Goal: Task Accomplishment & Management: Manage account settings

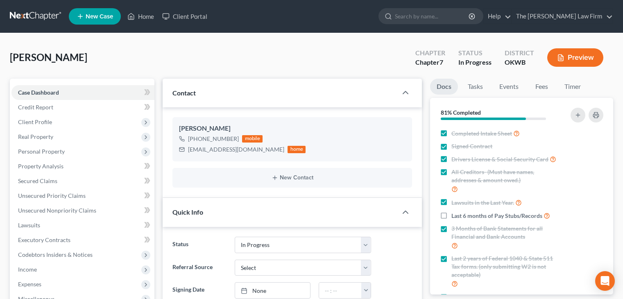
select select "4"
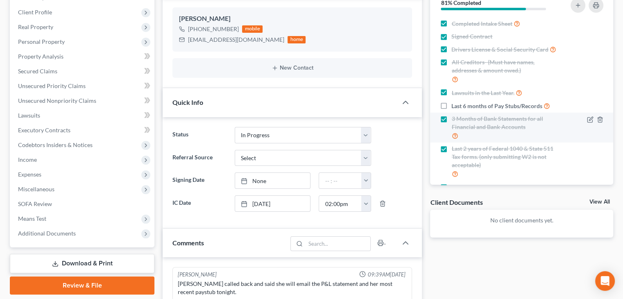
scroll to position [41, 0]
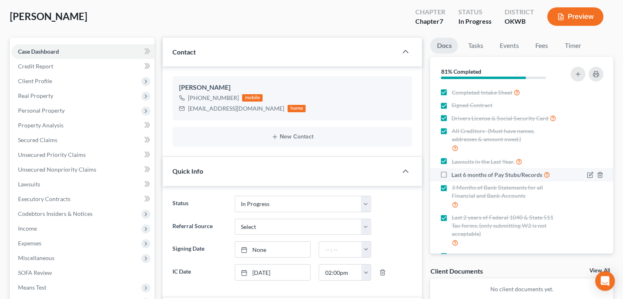
click at [492, 179] on span "Last 6 months of Pay Stubs/Records" at bounding box center [496, 175] width 91 height 8
click at [460, 175] on input "Last 6 months of Pay Stubs/Records" at bounding box center [457, 172] width 5 height 5
checkbox input "true"
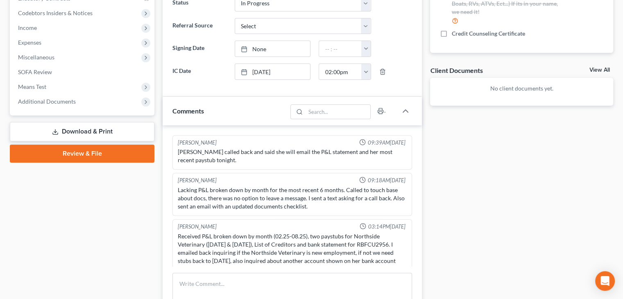
scroll to position [287, 0]
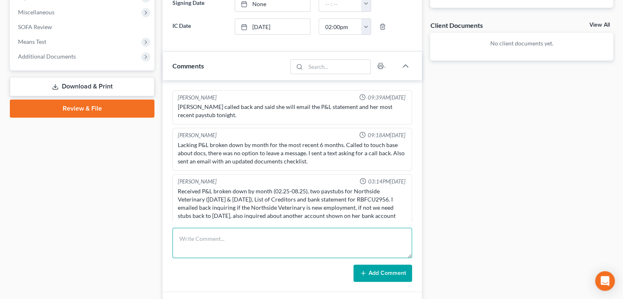
click at [239, 229] on textarea at bounding box center [292, 243] width 240 height 30
type textarea "R"
click at [179, 235] on textarea "ADC, sent class info. sent follow up email" at bounding box center [292, 243] width 240 height 30
type textarea "ADC, sent class info. sent follow up email"
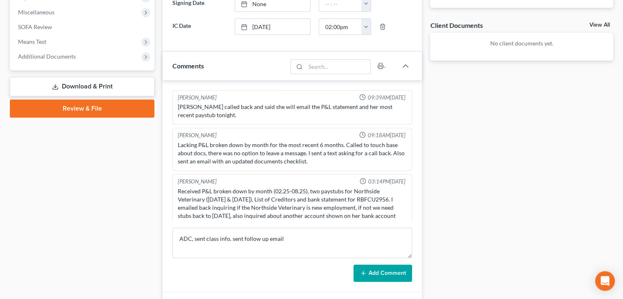
click at [372, 270] on button "Add Comment" at bounding box center [383, 273] width 59 height 17
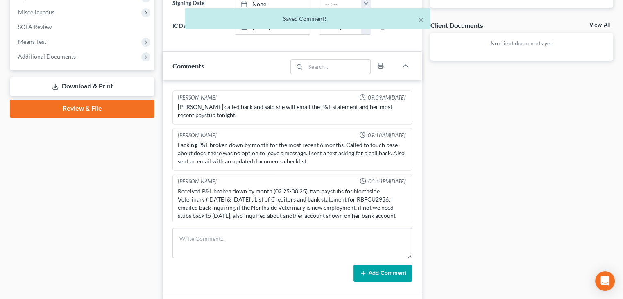
scroll to position [693, 0]
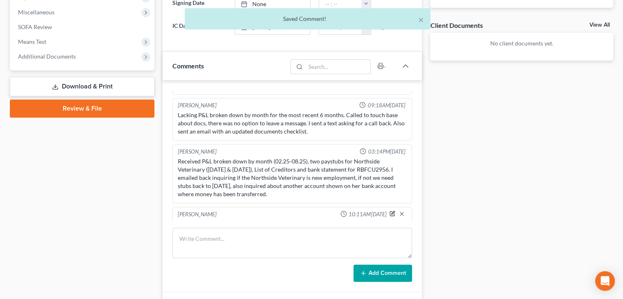
click at [390, 211] on icon "button" at bounding box center [393, 214] width 6 height 6
click at [184, 220] on textarea "ADC, sent class info. sent follow up email" at bounding box center [292, 235] width 229 height 30
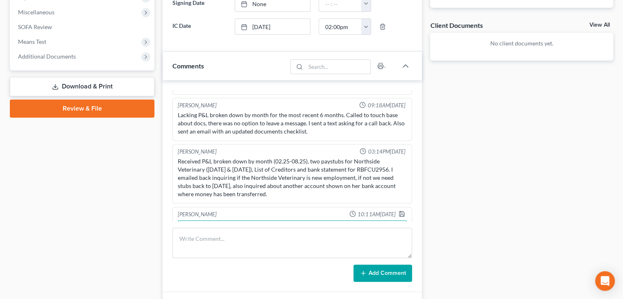
scroll to position [694, 0]
click at [372, 279] on button "Add Comment" at bounding box center [383, 273] width 59 height 17
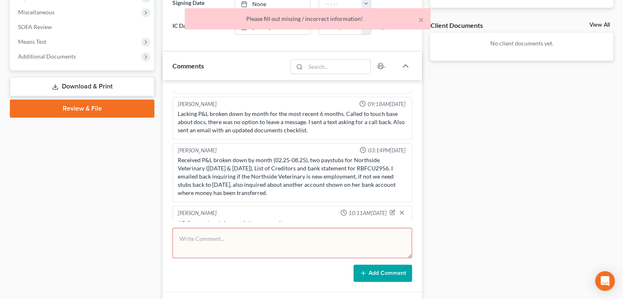
scroll to position [693, 0]
click at [390, 211] on div at bounding box center [399, 215] width 19 height 8
click at [390, 212] on icon "button" at bounding box center [392, 214] width 5 height 5
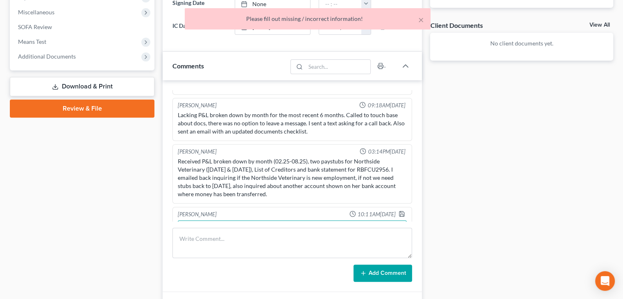
click at [182, 220] on textarea "ADC, sent class info. sent follow up email" at bounding box center [292, 235] width 229 height 30
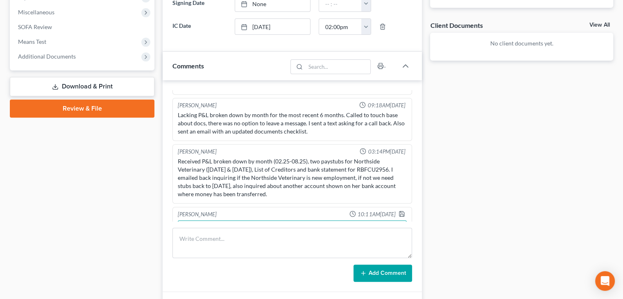
scroll to position [694, 0]
type textarea "Spoke to clt, ADC, sent class info. sent follow up email"
click at [399, 210] on icon "button" at bounding box center [401, 212] width 5 height 5
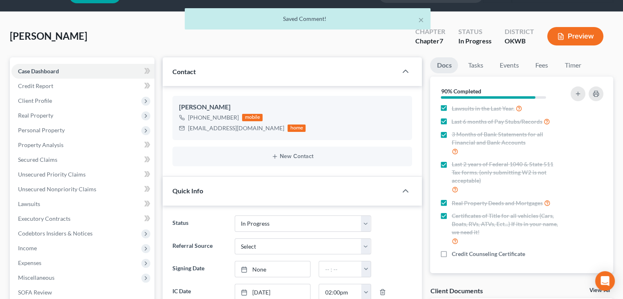
scroll to position [0, 0]
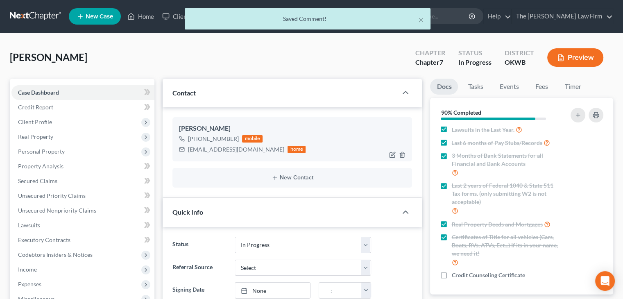
click at [228, 148] on div "[EMAIL_ADDRESS][DOMAIN_NAME]" at bounding box center [236, 149] width 96 height 8
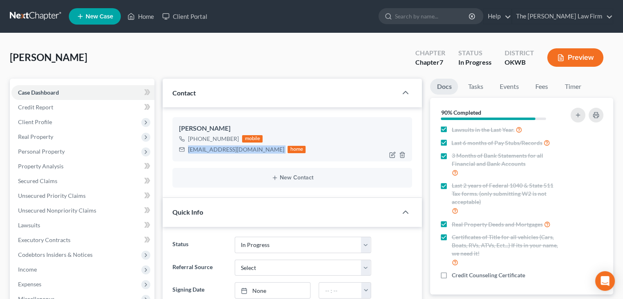
copy div "[EMAIL_ADDRESS][DOMAIN_NAME]"
